Goal: Task Accomplishment & Management: Complete application form

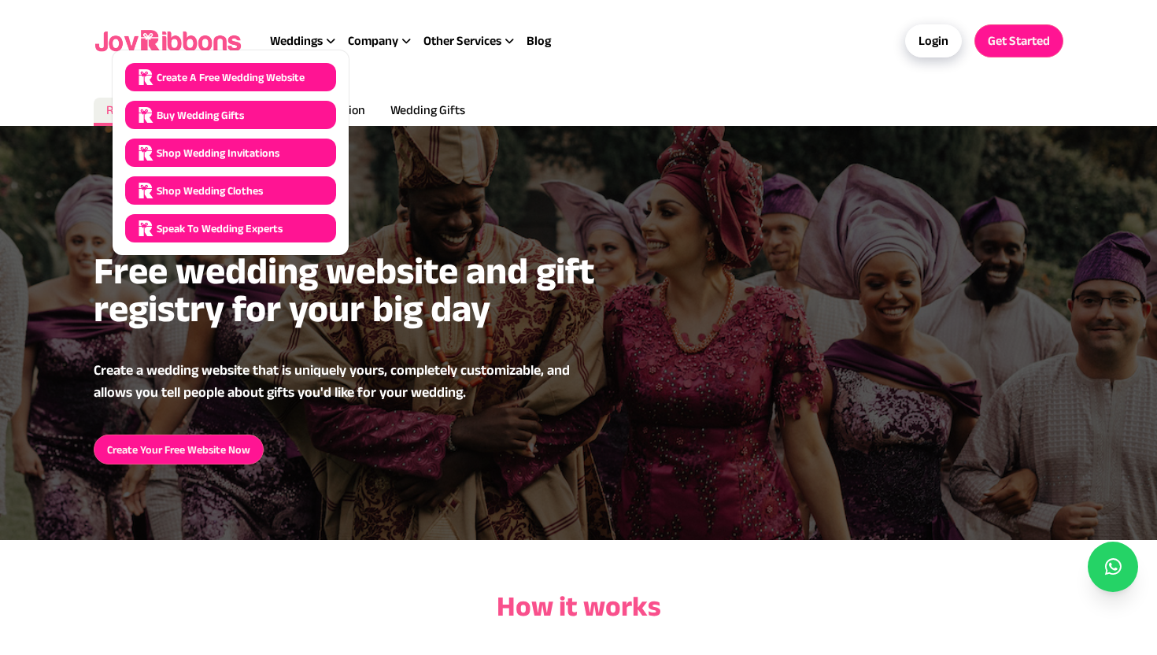
click at [290, 77] on span "Create a Free Wedding Website" at bounding box center [231, 77] width 148 height 16
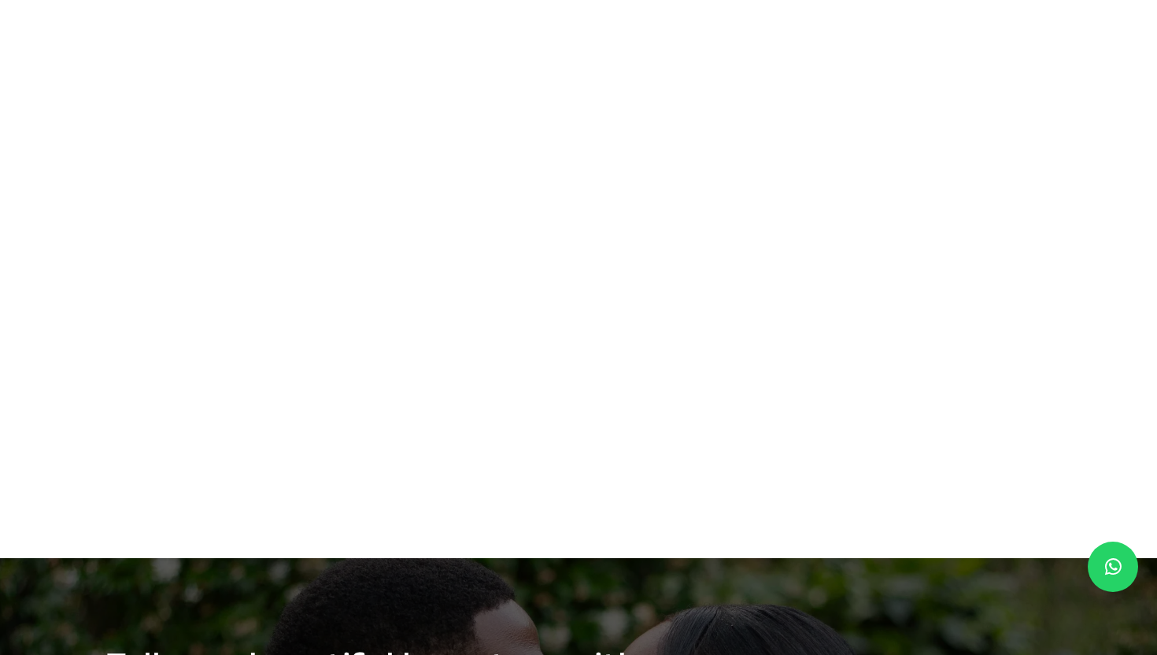
scroll to position [1519, 0]
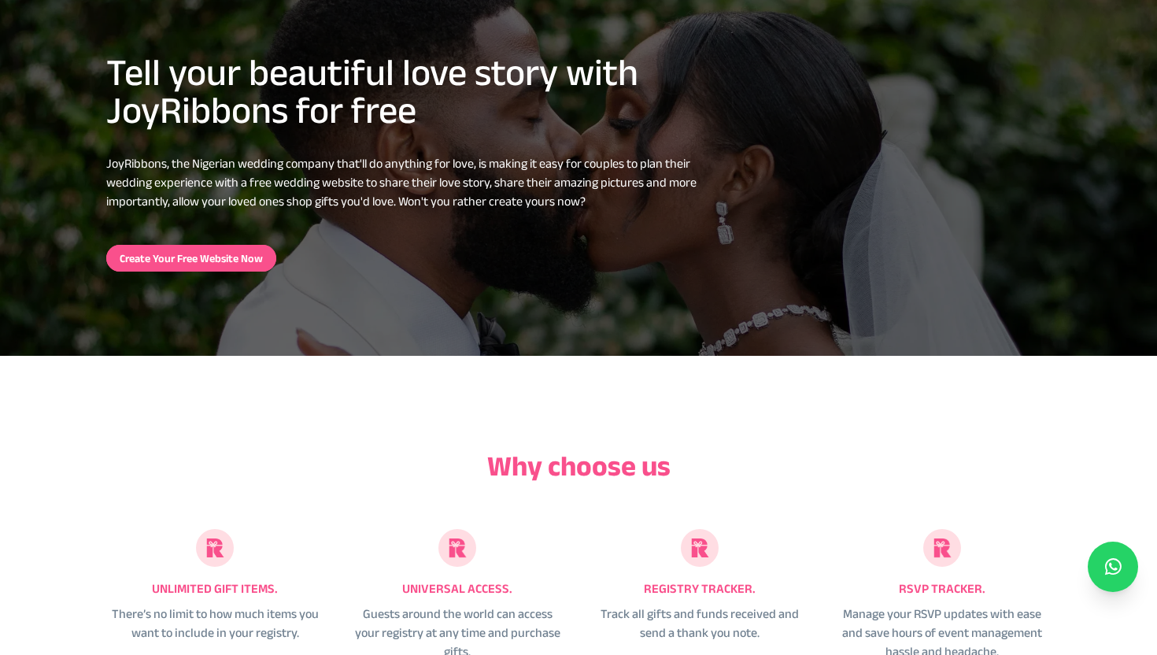
click at [196, 264] on link "Create Your Free Website Now" at bounding box center [191, 258] width 170 height 27
click at [197, 251] on link "Create Your Free Website Now" at bounding box center [191, 258] width 170 height 27
